Goal: Find specific page/section: Find specific page/section

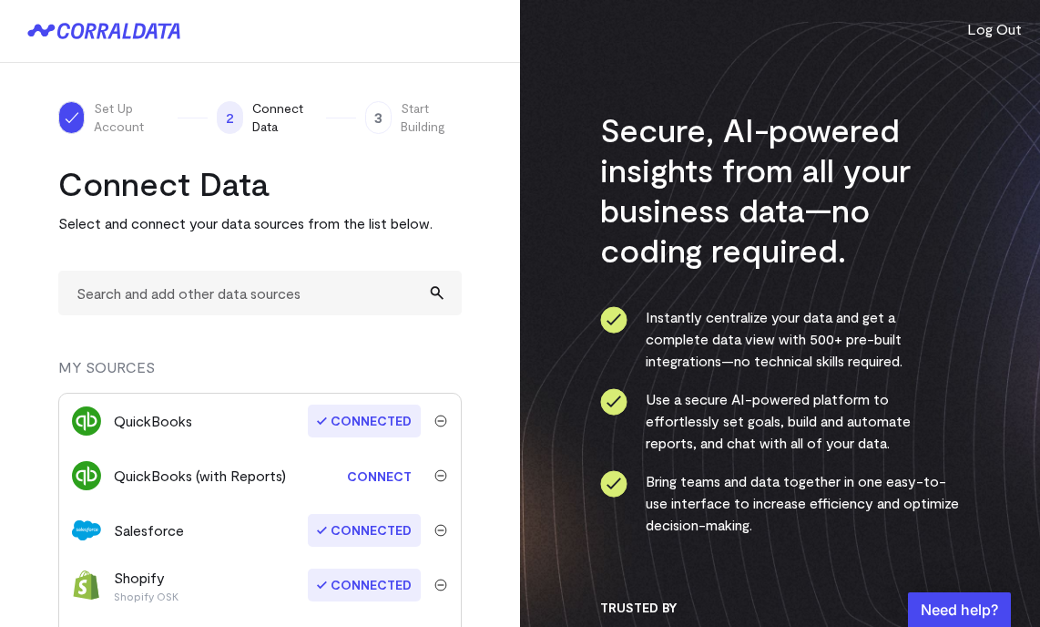
click at [77, 33] on icon at bounding box center [103, 31] width 153 height 16
click at [148, 28] on icon at bounding box center [103, 31] width 153 height 16
